Goal: Task Accomplishment & Management: Use online tool/utility

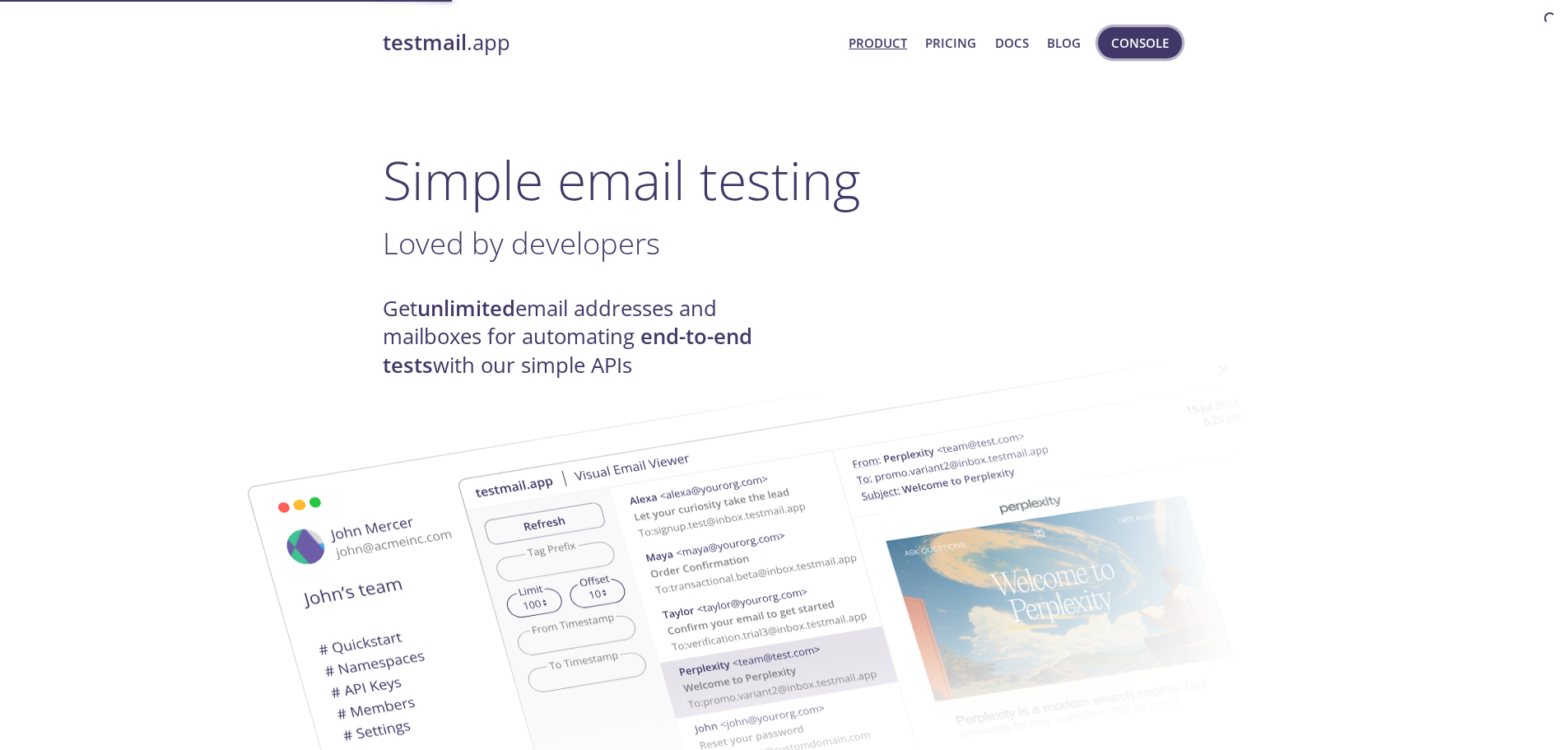
drag, startPoint x: 0, startPoint y: 0, endPoint x: 1175, endPoint y: 39, distance: 1175.6
click at [1175, 39] on button "Console" at bounding box center [1140, 43] width 84 height 31
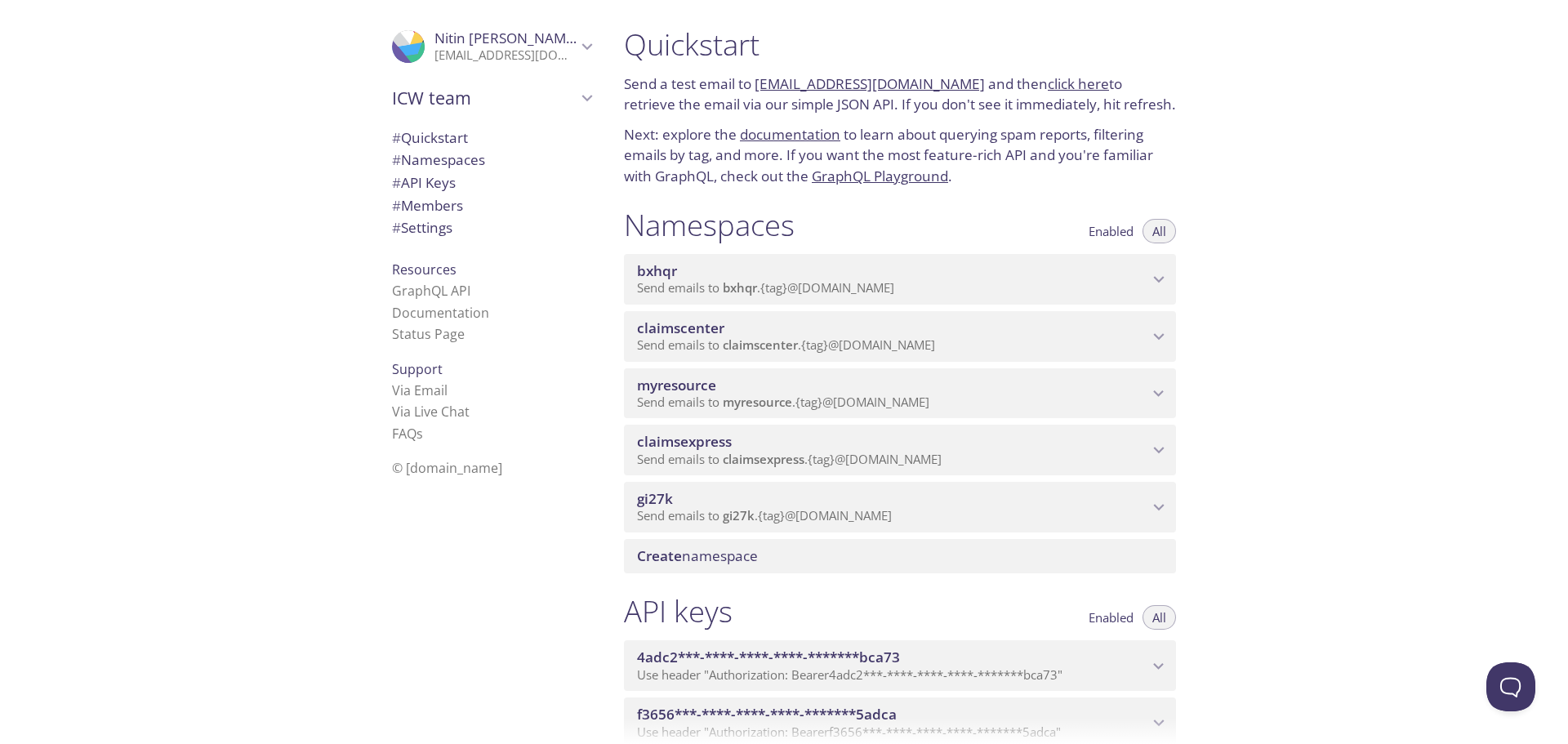
click at [955, 402] on p "Send emails to myresource . {tag} @[DOMAIN_NAME]" at bounding box center [892, 402] width 511 height 16
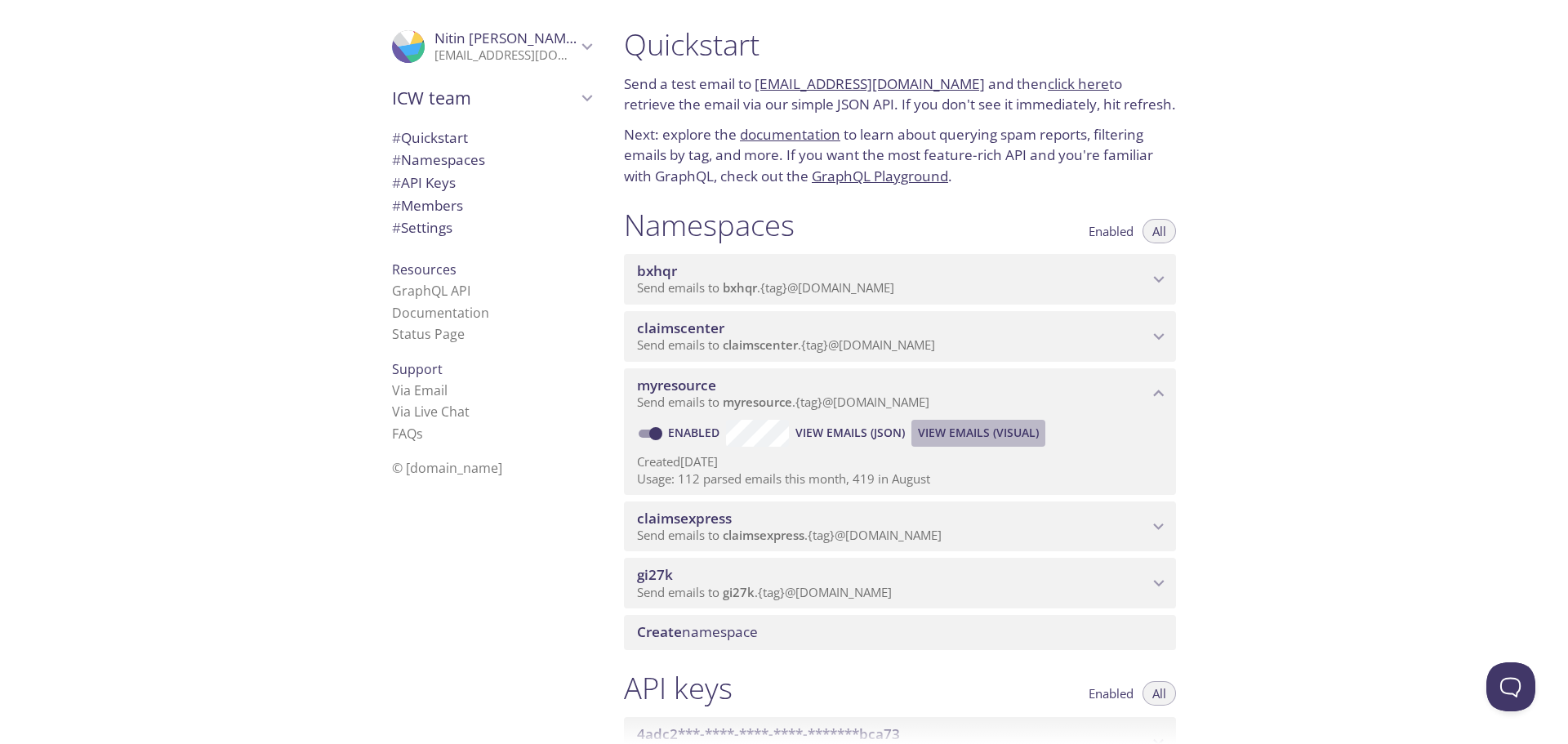
click at [982, 437] on span "View Emails (Visual)" at bounding box center [978, 432] width 121 height 20
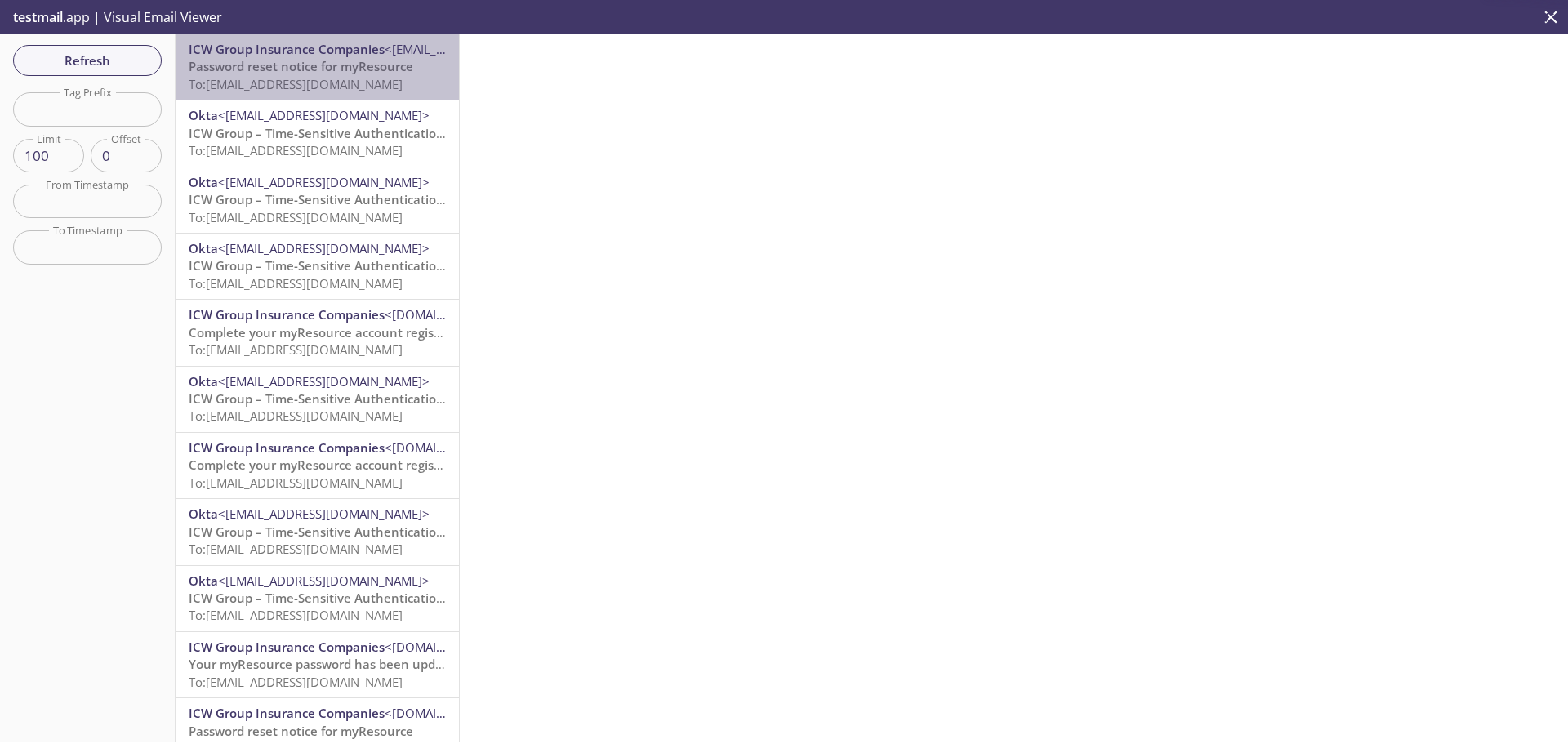
click at [358, 89] on span "To: [EMAIL_ADDRESS][DOMAIN_NAME]" at bounding box center [295, 84] width 214 height 16
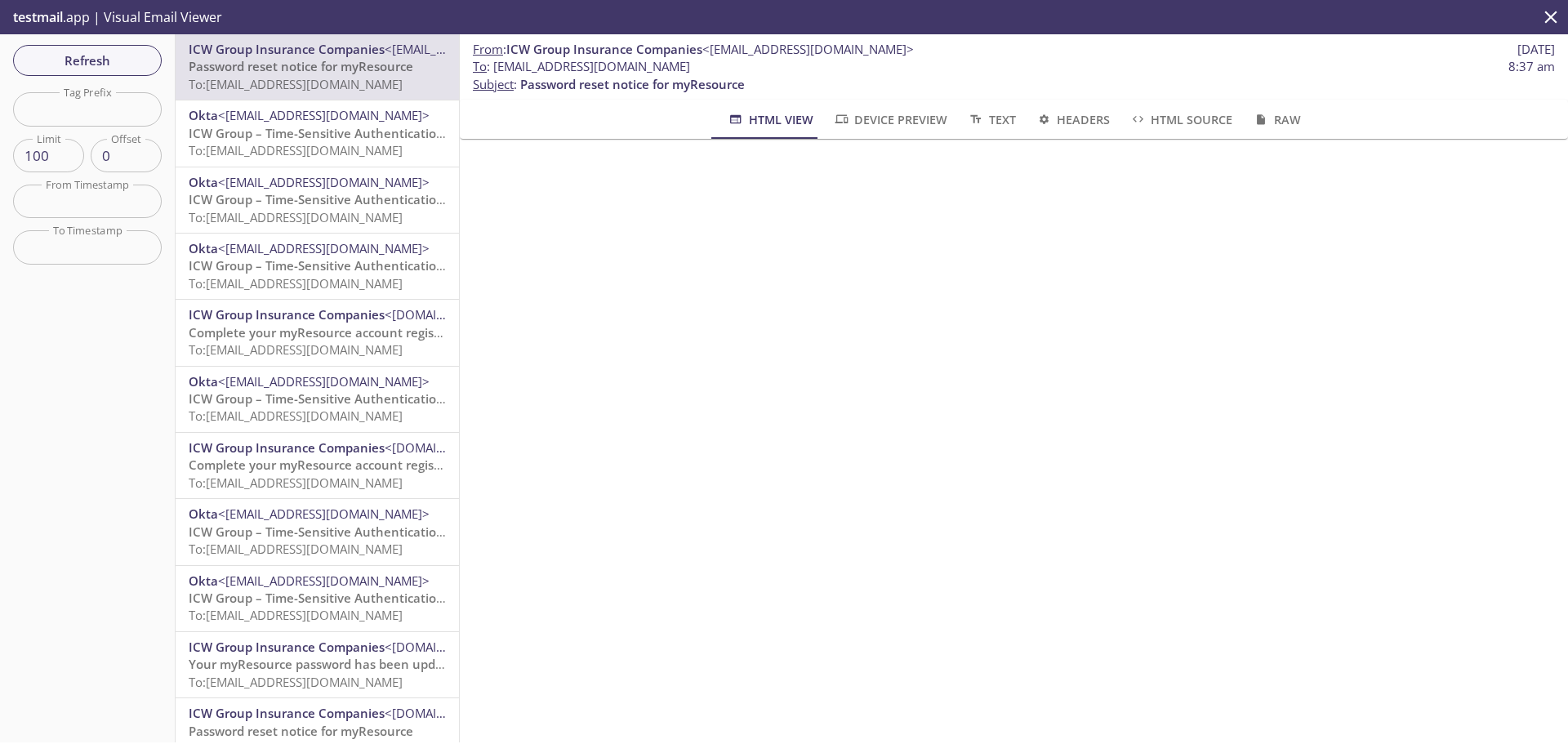
click at [617, 70] on span "To : [EMAIL_ADDRESS][DOMAIN_NAME]" at bounding box center [581, 67] width 218 height 17
click at [767, 71] on span "To : [EMAIL_ADDRESS][DOMAIN_NAME] 8:37 am" at bounding box center [1013, 67] width 1082 height 17
drag, startPoint x: 766, startPoint y: 65, endPoint x: 493, endPoint y: 69, distance: 273.0
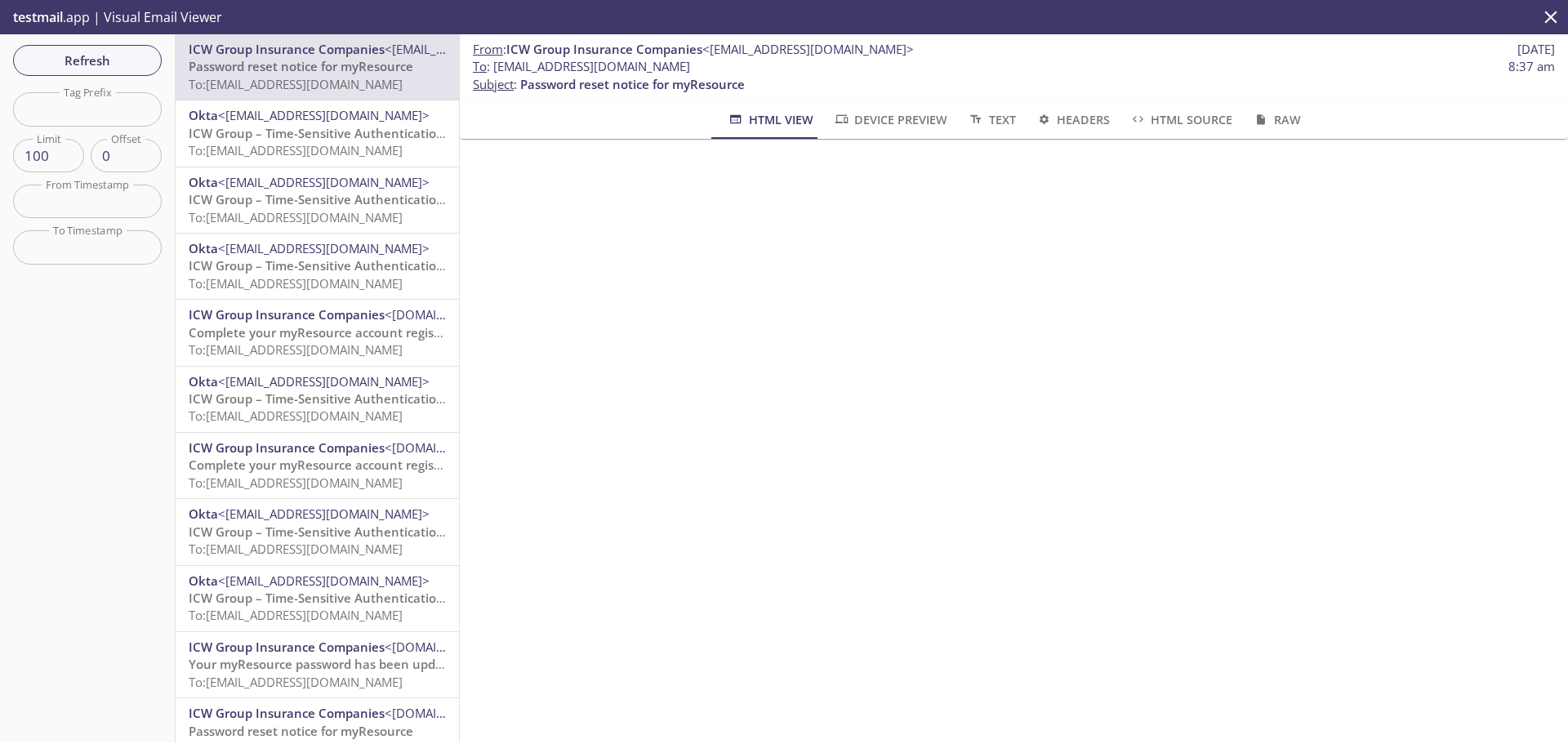
click at [493, 69] on span "To : [EMAIL_ADDRESS][DOMAIN_NAME] 8:37 am" at bounding box center [1013, 67] width 1082 height 17
copy span "[EMAIL_ADDRESS][DOMAIN_NAME]"
